Goal: Communication & Community: Answer question/provide support

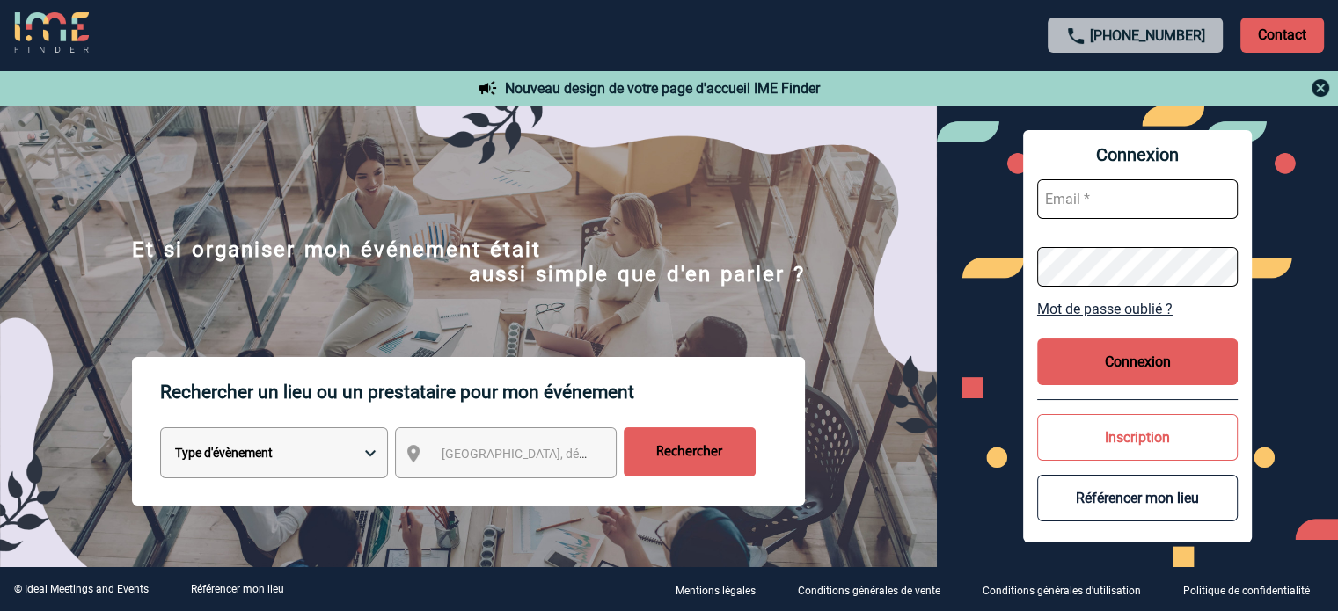
type input "eperiou@ime-groupe.com"
click at [1096, 362] on button "Connexion" at bounding box center [1137, 362] width 201 height 47
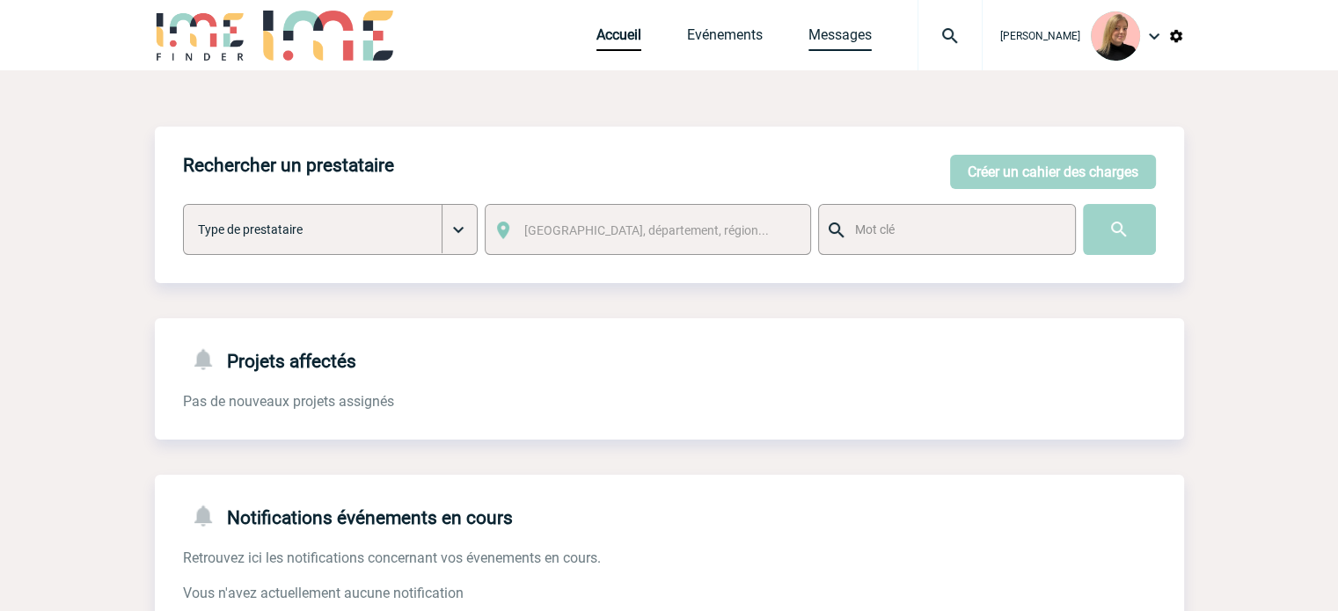
click at [862, 38] on link "Messages" at bounding box center [840, 38] width 63 height 25
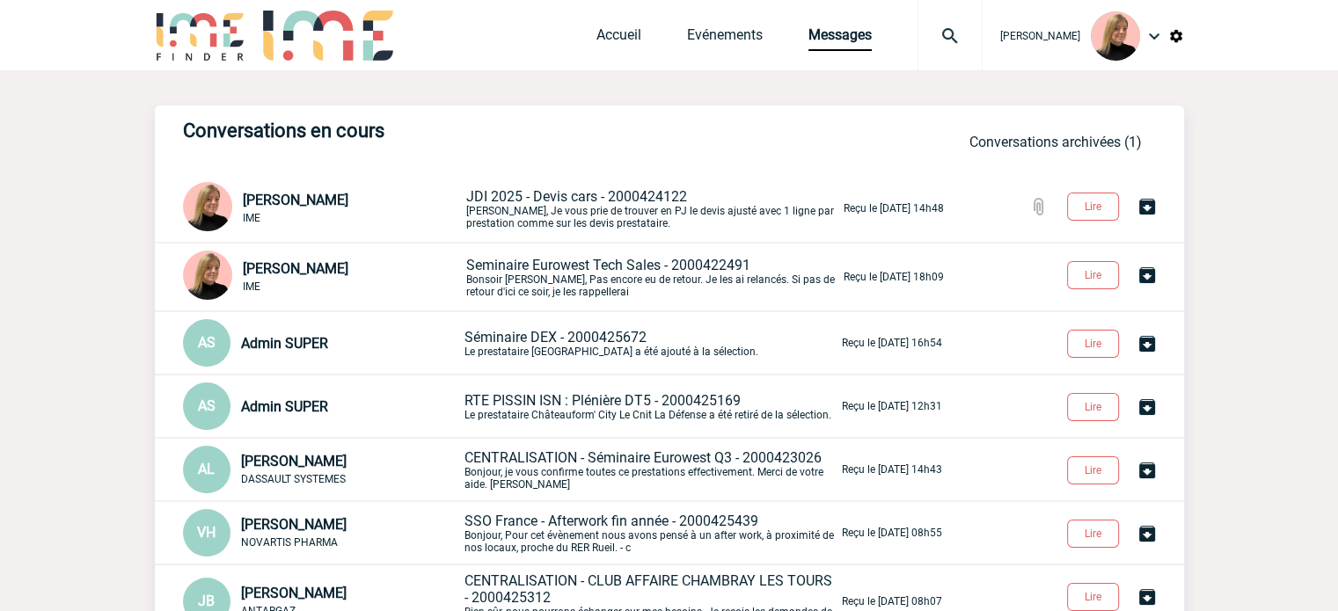
click at [560, 196] on span "JDI 2025 - Devis cars - 2000424122" at bounding box center [576, 196] width 221 height 17
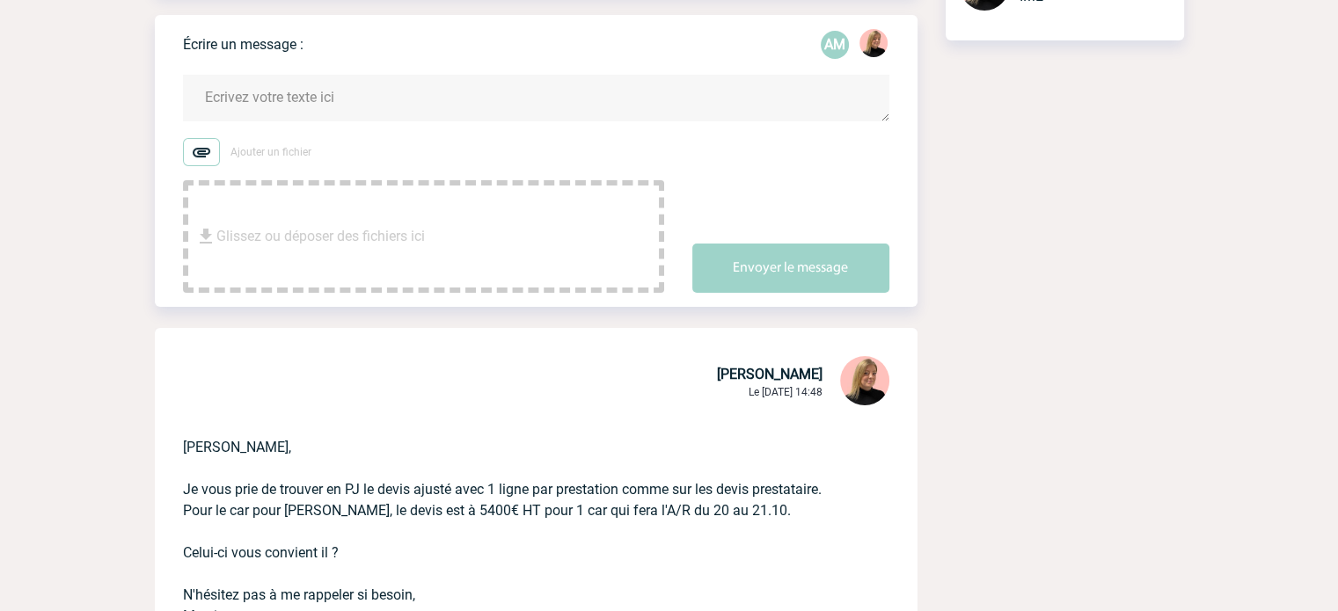
scroll to position [88, 0]
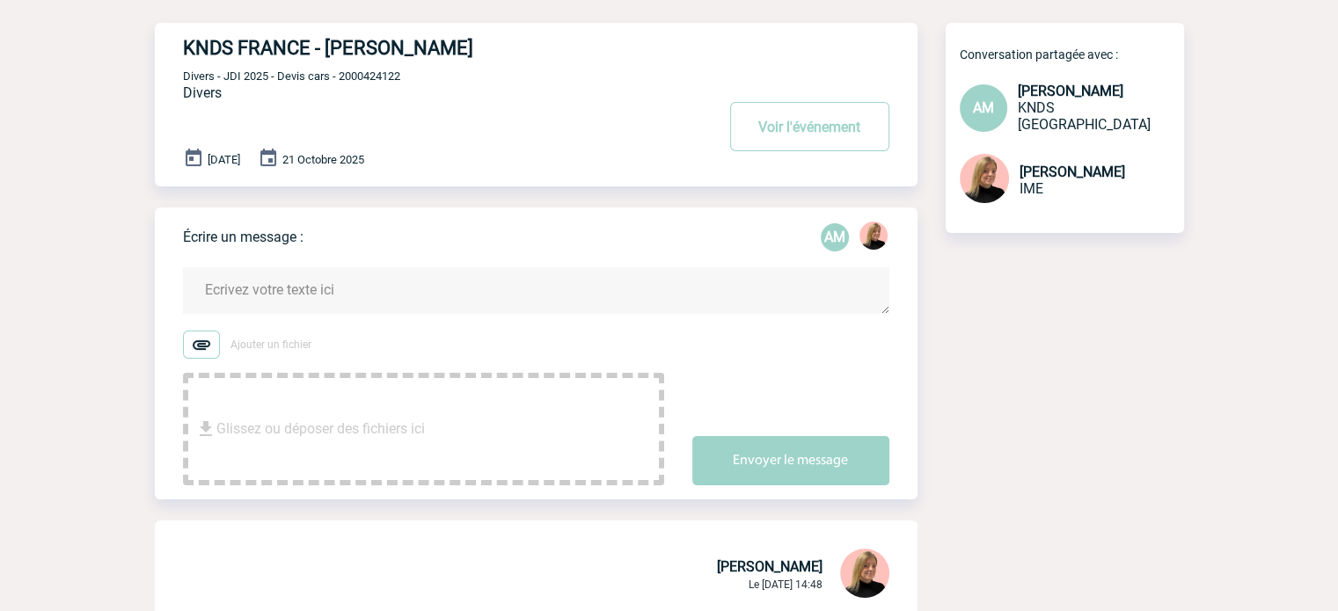
click at [326, 301] on textarea at bounding box center [536, 290] width 706 height 47
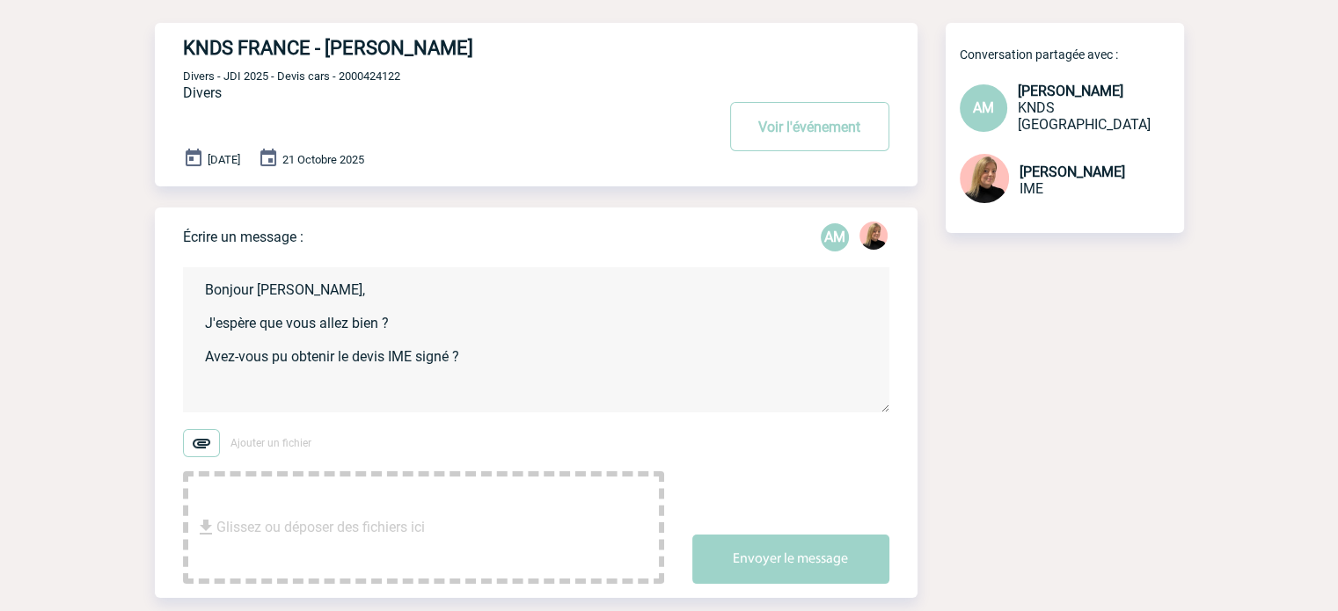
click at [418, 358] on textarea "Bonjour Aurélie, J'espère que vous allez bien ? Avez-vous pu obtenir le devis I…" at bounding box center [536, 339] width 706 height 145
click at [575, 351] on textarea "Bonjour Aurélie, J'espère que vous allez bien ? Avez-vous pu obtenir le devis I…" at bounding box center [536, 339] width 706 height 145
click at [523, 358] on textarea "Bonjour Aurélie, J'espère que vous allez bien ? Avez-vous pu obtenir le devis I…" at bounding box center [536, 339] width 706 height 145
click at [552, 355] on textarea "Bonjour Aurélie, J'espère que vous allez bien ? Avez-vous pu obtenir le devis I…" at bounding box center [536, 339] width 706 height 145
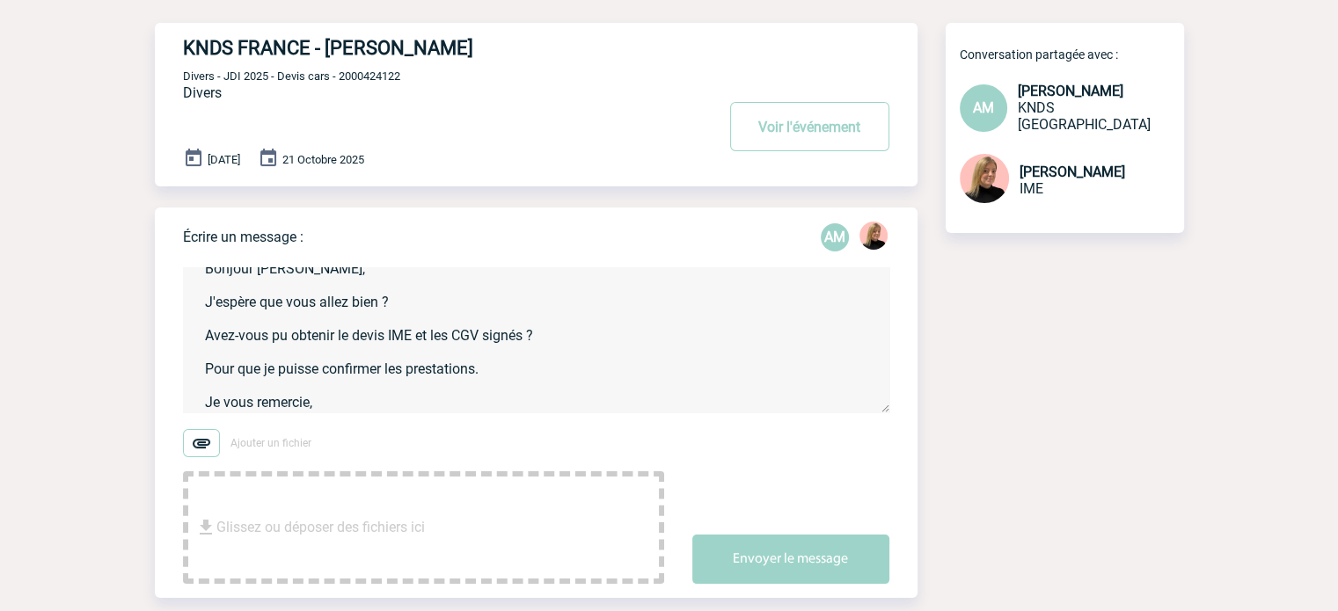
scroll to position [38, 0]
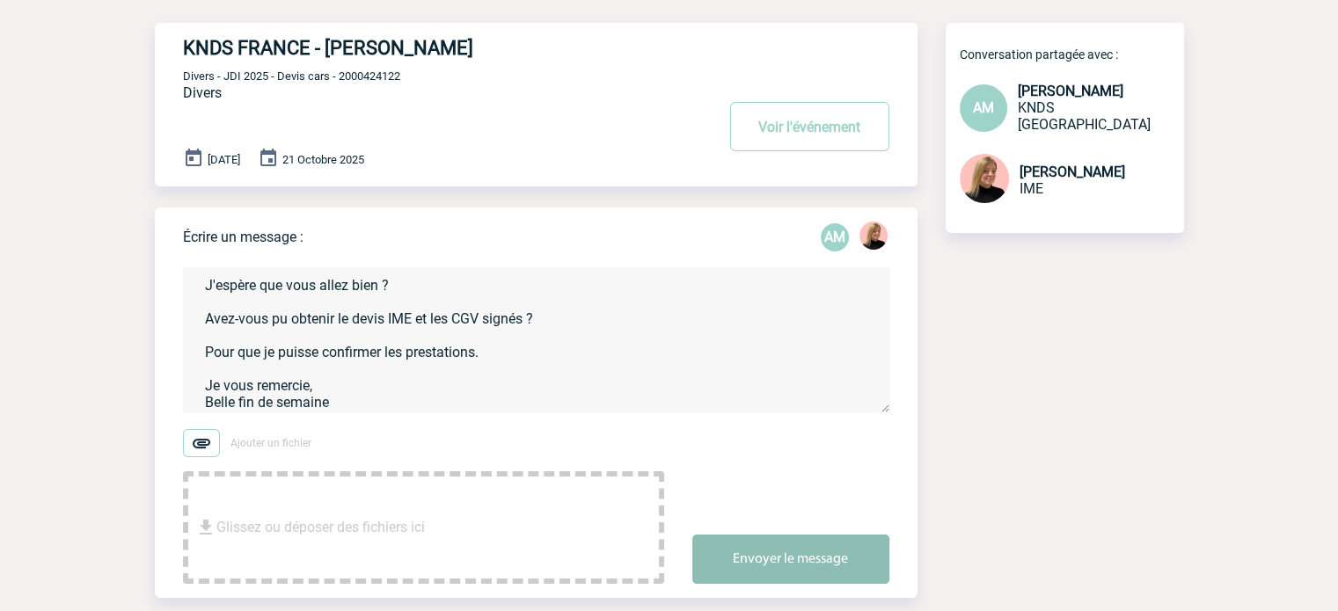
type textarea "Bonjour Aurélie, J'espère que vous allez bien ? Avez-vous pu obtenir le devis I…"
click at [811, 570] on button "Envoyer le message" at bounding box center [790, 559] width 197 height 49
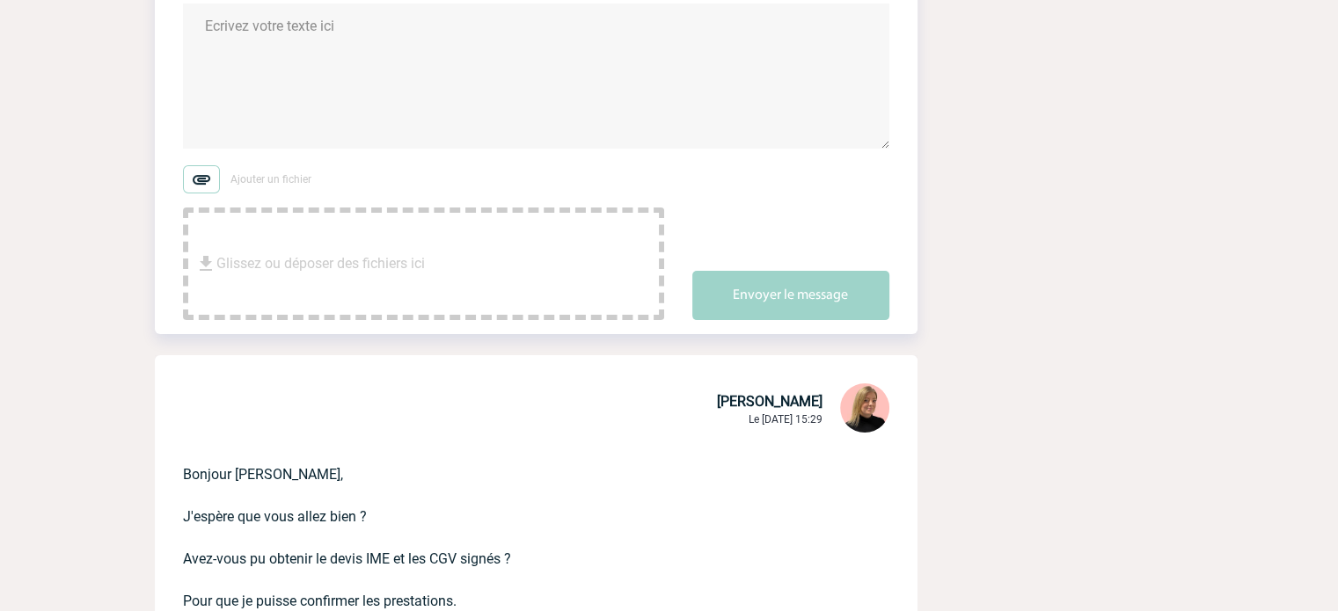
scroll to position [528, 0]
